Goal: Transaction & Acquisition: Purchase product/service

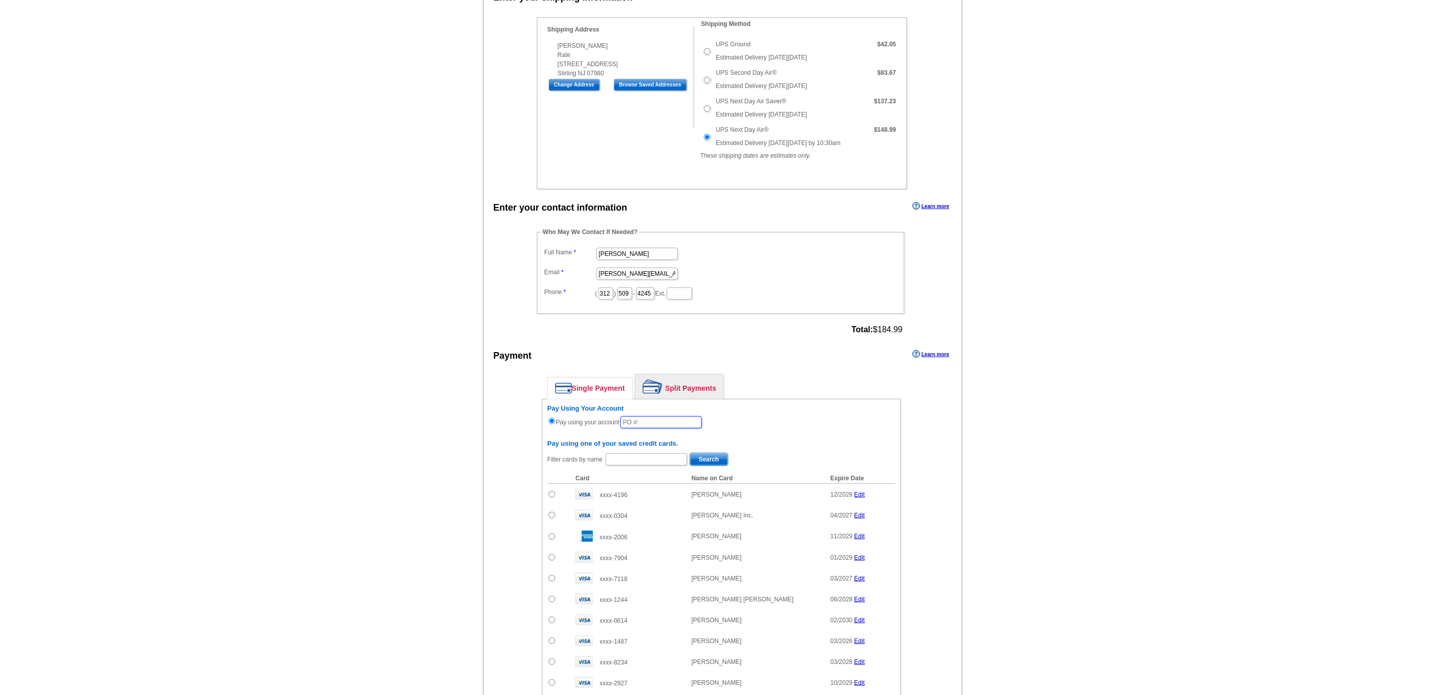
click at [642, 429] on input "text" at bounding box center [660, 422] width 81 height 12
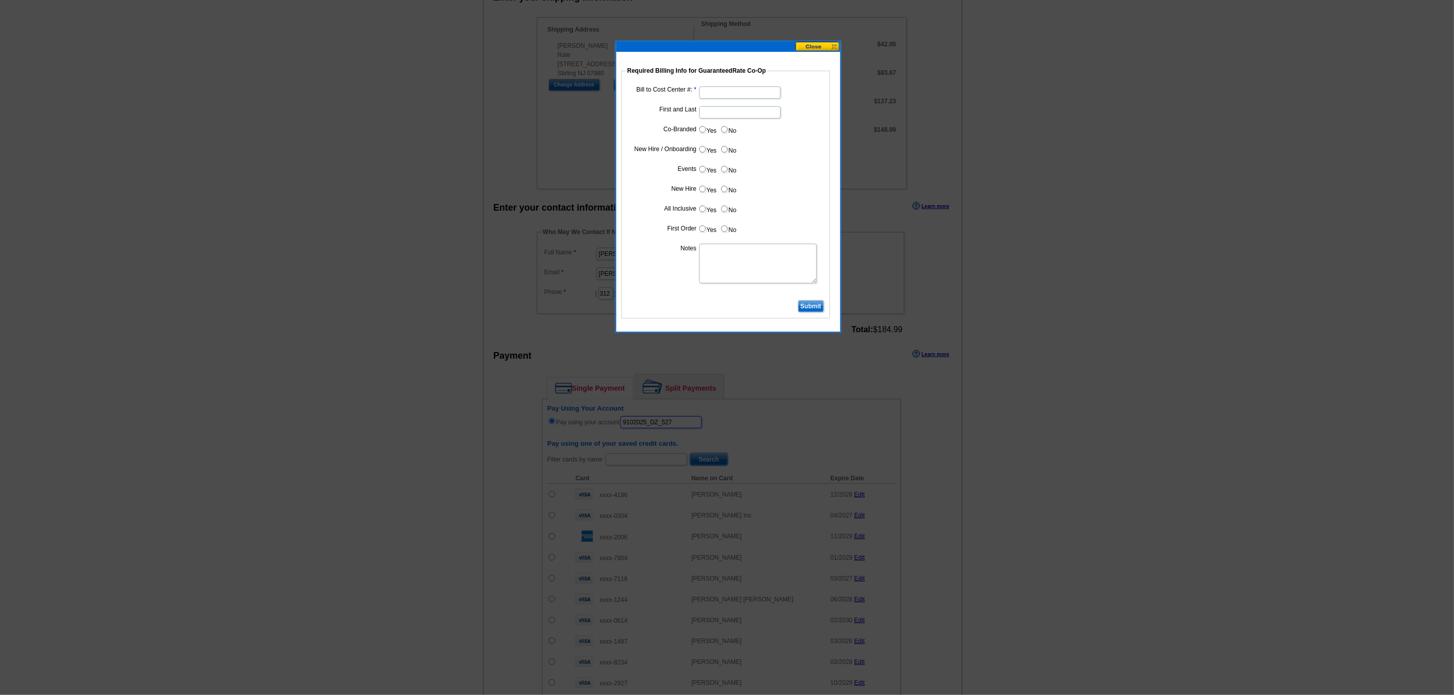
type input "9102025_DZ_527"
click at [726, 92] on input "Bill to Cost Center #:" at bounding box center [739, 93] width 81 height 12
paste input "5000"
type input "5000"
click at [709, 115] on input "First and Last" at bounding box center [739, 112] width 81 height 12
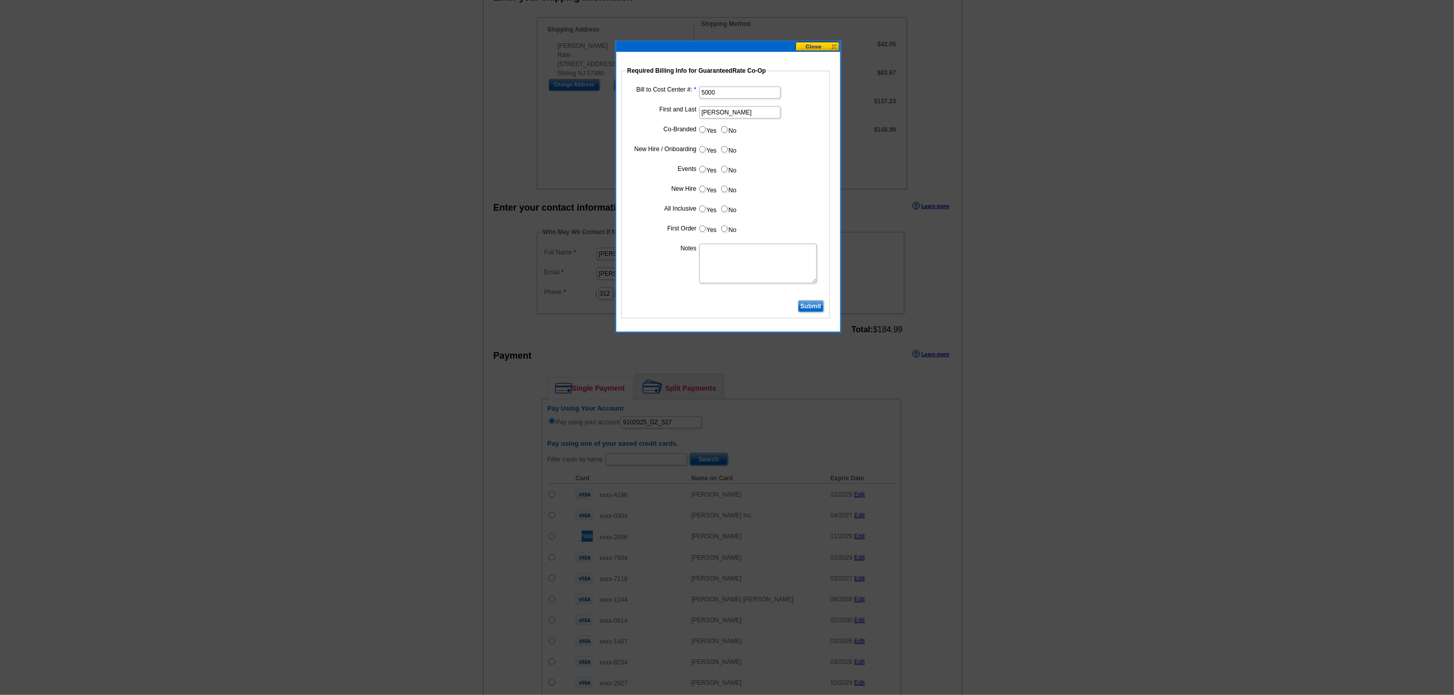
type input "[PERSON_NAME]"
click at [723, 128] on input "No" at bounding box center [724, 129] width 7 height 7
radio input "true"
click at [700, 150] on input "Yes" at bounding box center [702, 149] width 7 height 7
radio input "true"
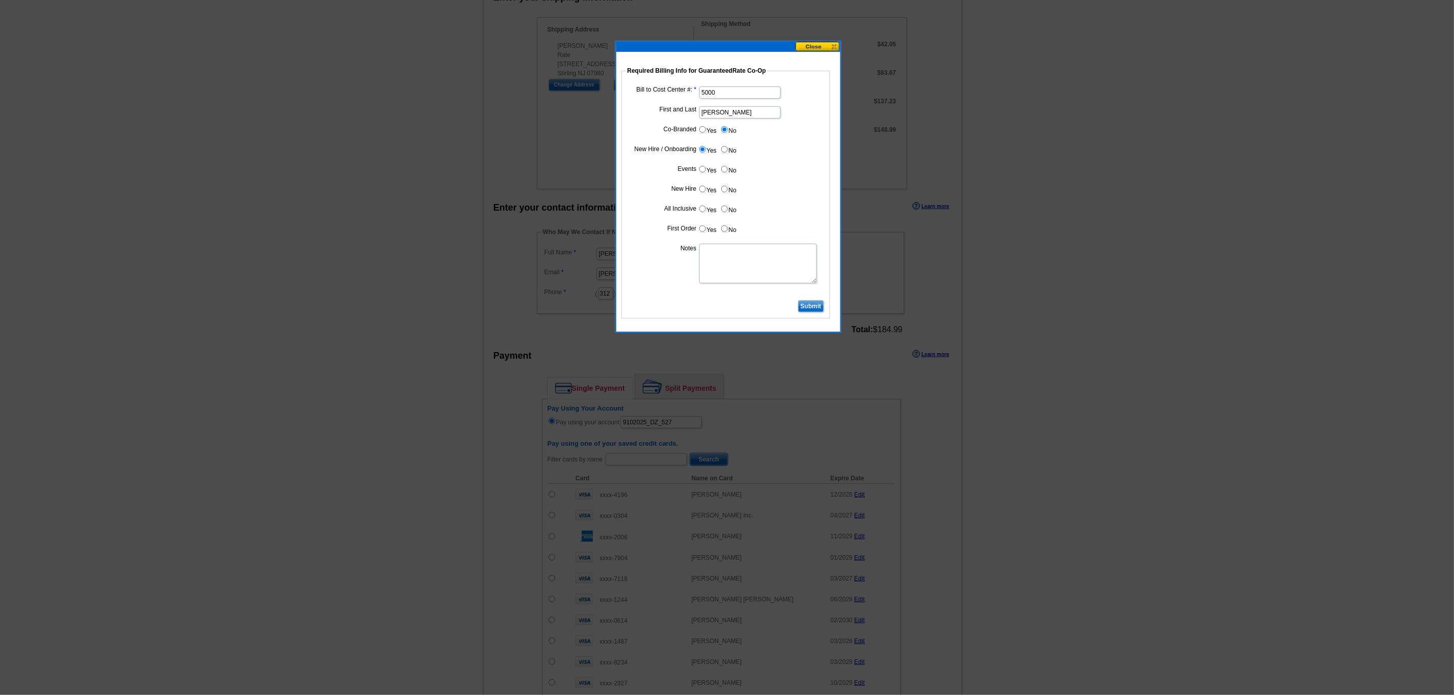
click at [721, 170] on input "No" at bounding box center [724, 169] width 7 height 7
radio input "true"
click at [703, 192] on input "Yes" at bounding box center [702, 189] width 7 height 7
radio input "true"
click at [726, 211] on input "No" at bounding box center [724, 209] width 7 height 7
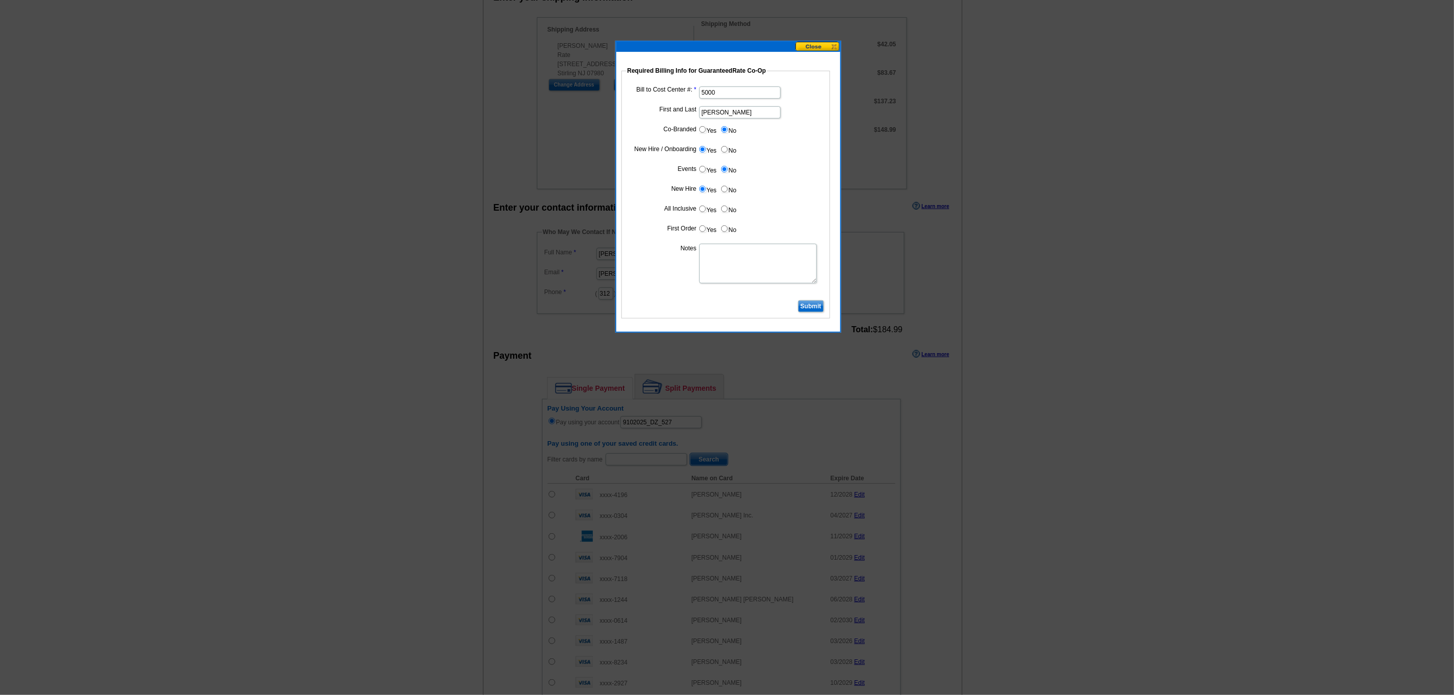
radio input "true"
click at [723, 228] on input "No" at bounding box center [724, 228] width 7 height 7
radio input "true"
click at [722, 258] on textarea "Notes" at bounding box center [758, 264] width 118 height 40
type textarea "CC: 5000. Rushed order. Bill to [PERSON_NAME]'s CC. He is the BM."
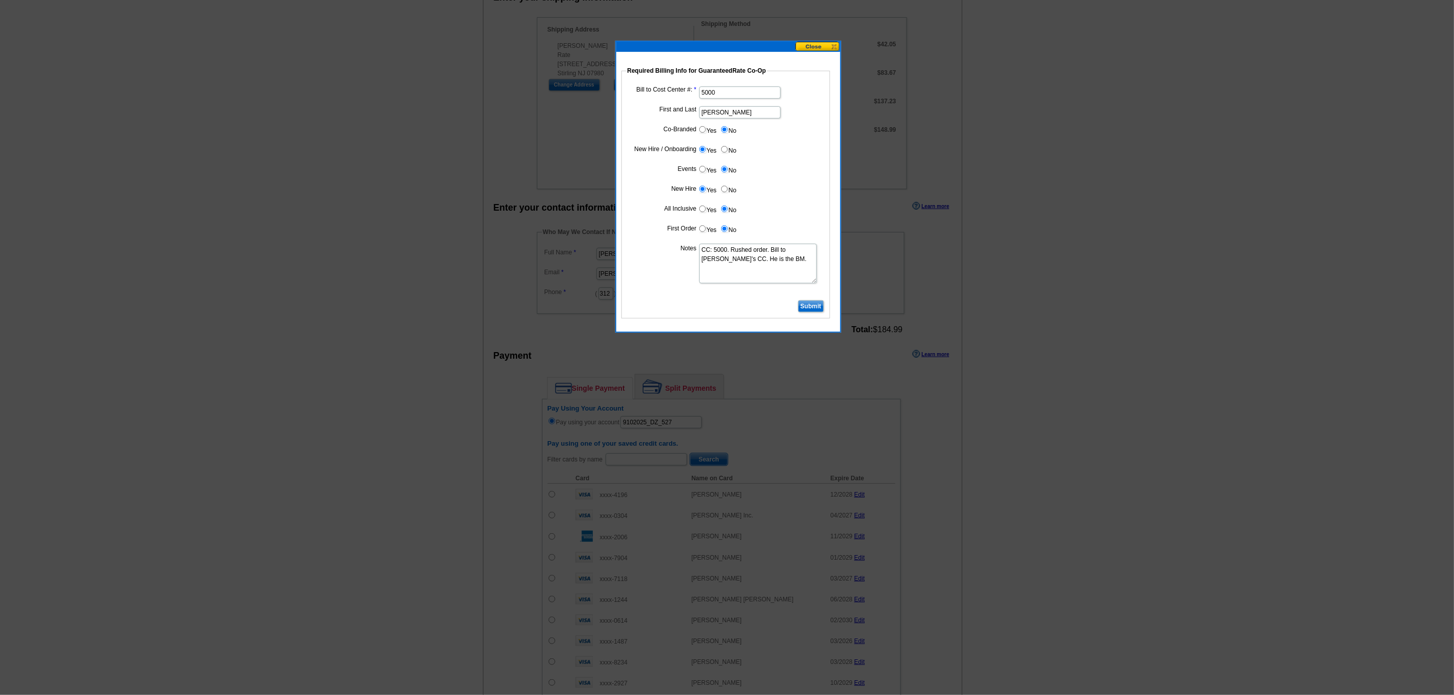
click at [811, 310] on input "Submit" at bounding box center [811, 306] width 26 height 12
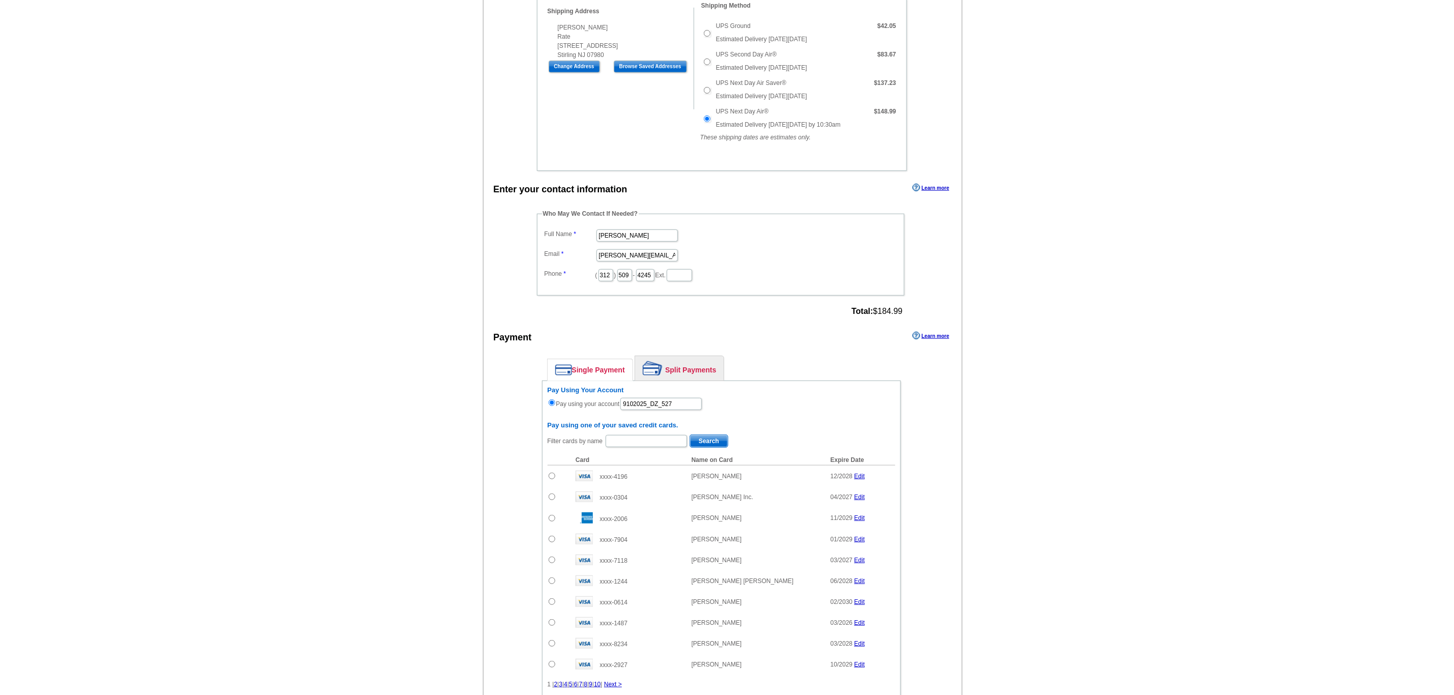
scroll to position [516, 0]
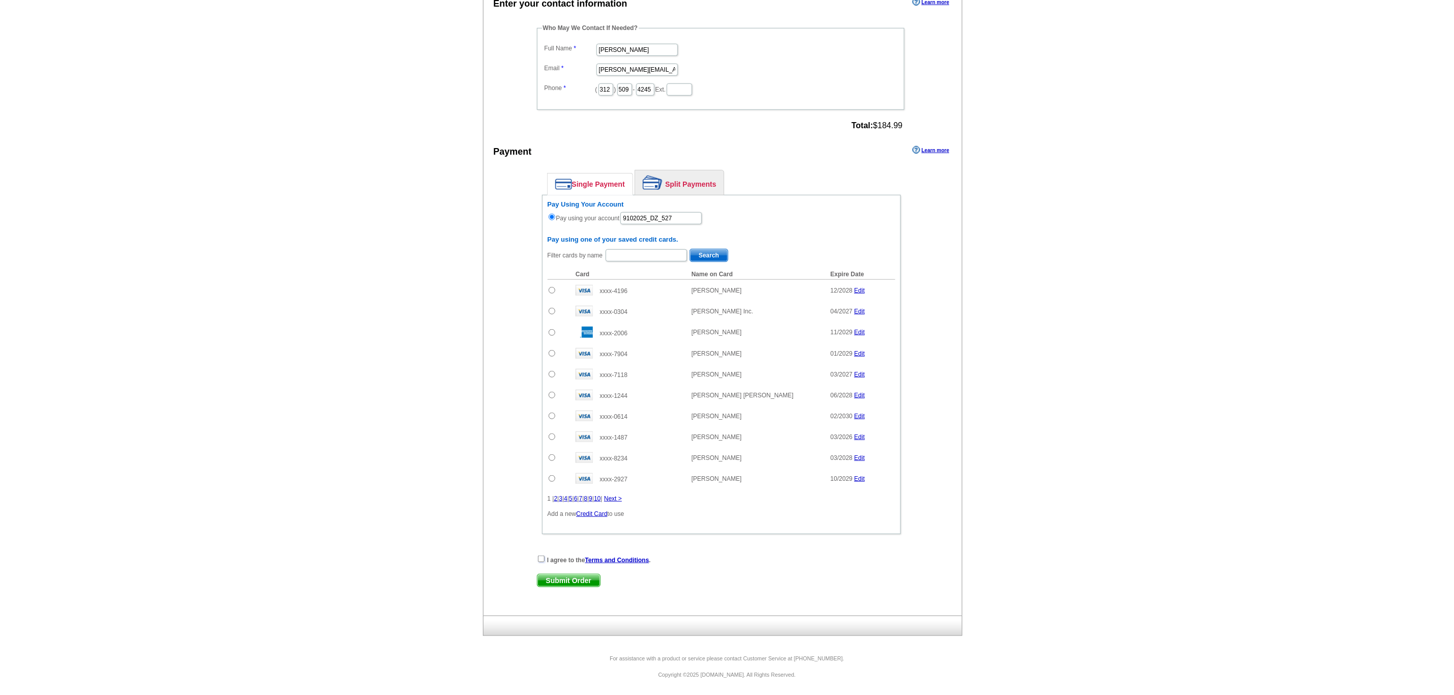
click at [544, 556] on input "checkbox" at bounding box center [541, 559] width 7 height 7
checkbox input "true"
click at [561, 581] on span "Submit Order" at bounding box center [568, 581] width 63 height 12
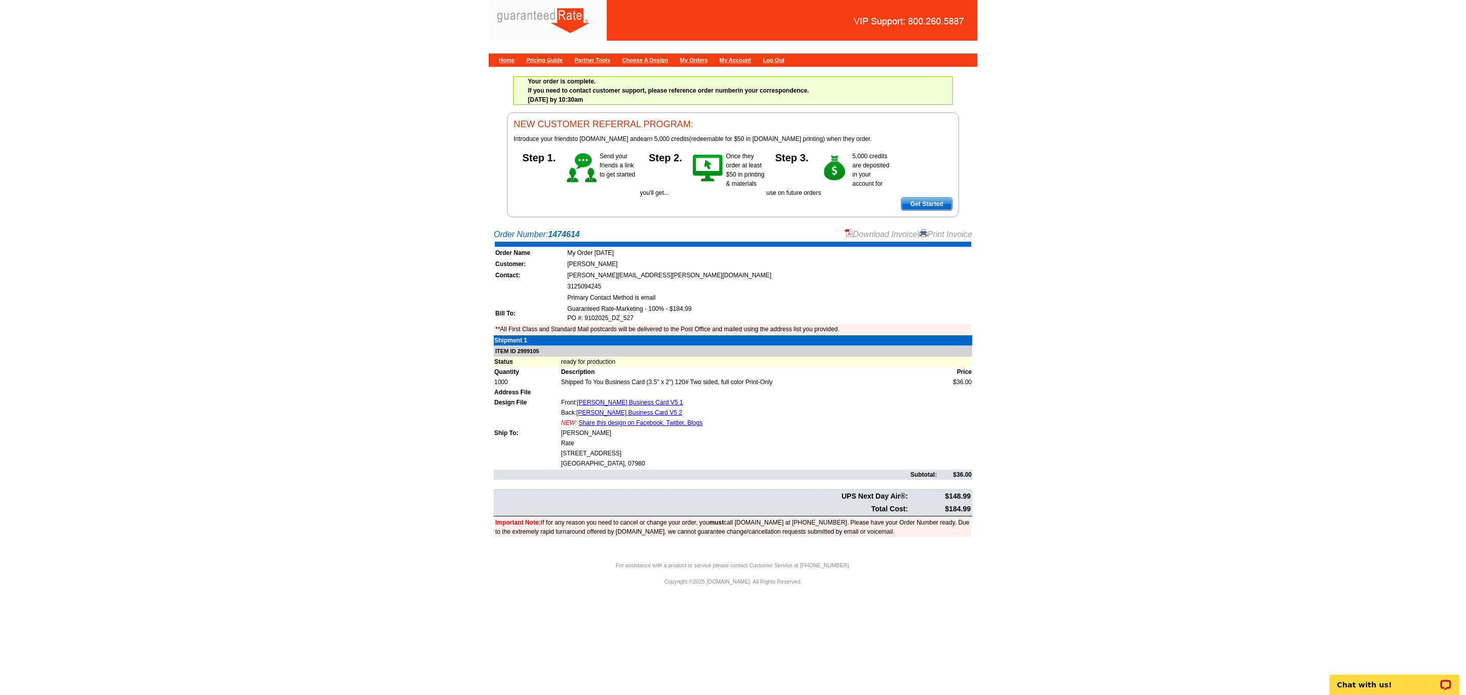
click at [885, 234] on link "Download Invoice" at bounding box center [881, 234] width 72 height 9
